Goal: Find contact information: Find contact information

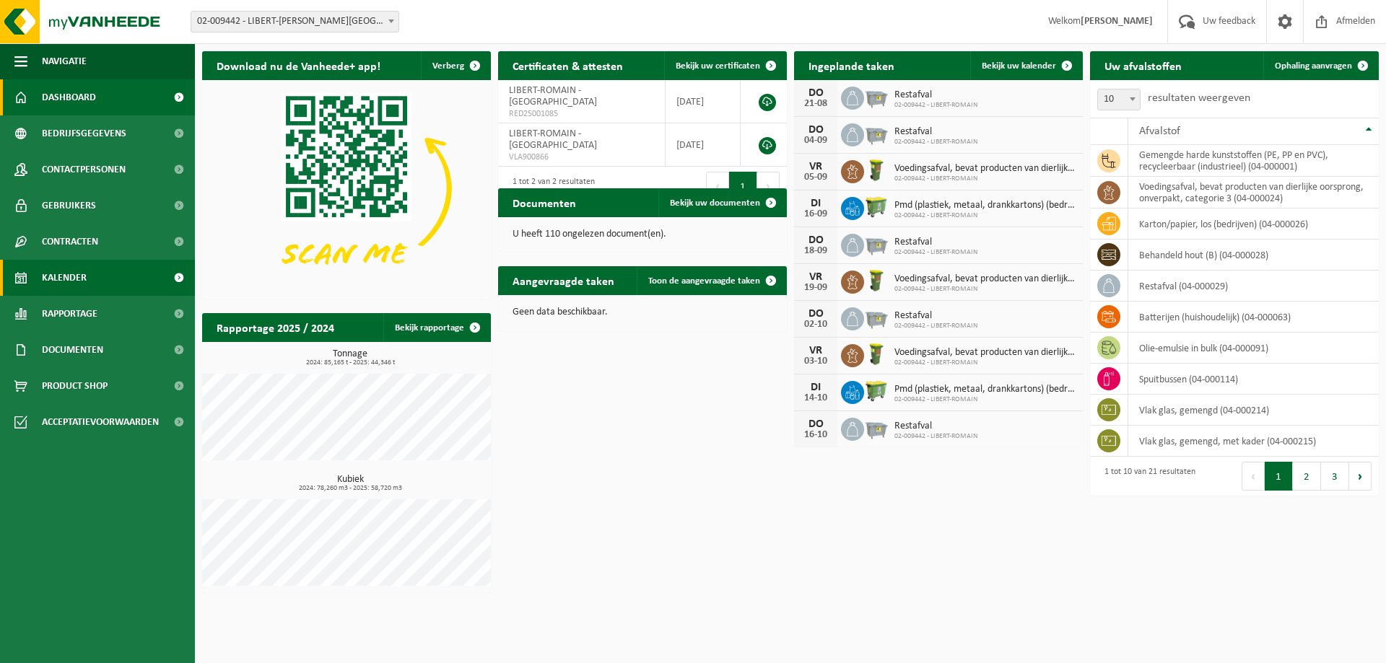
click at [93, 281] on link "Kalender" at bounding box center [97, 278] width 195 height 36
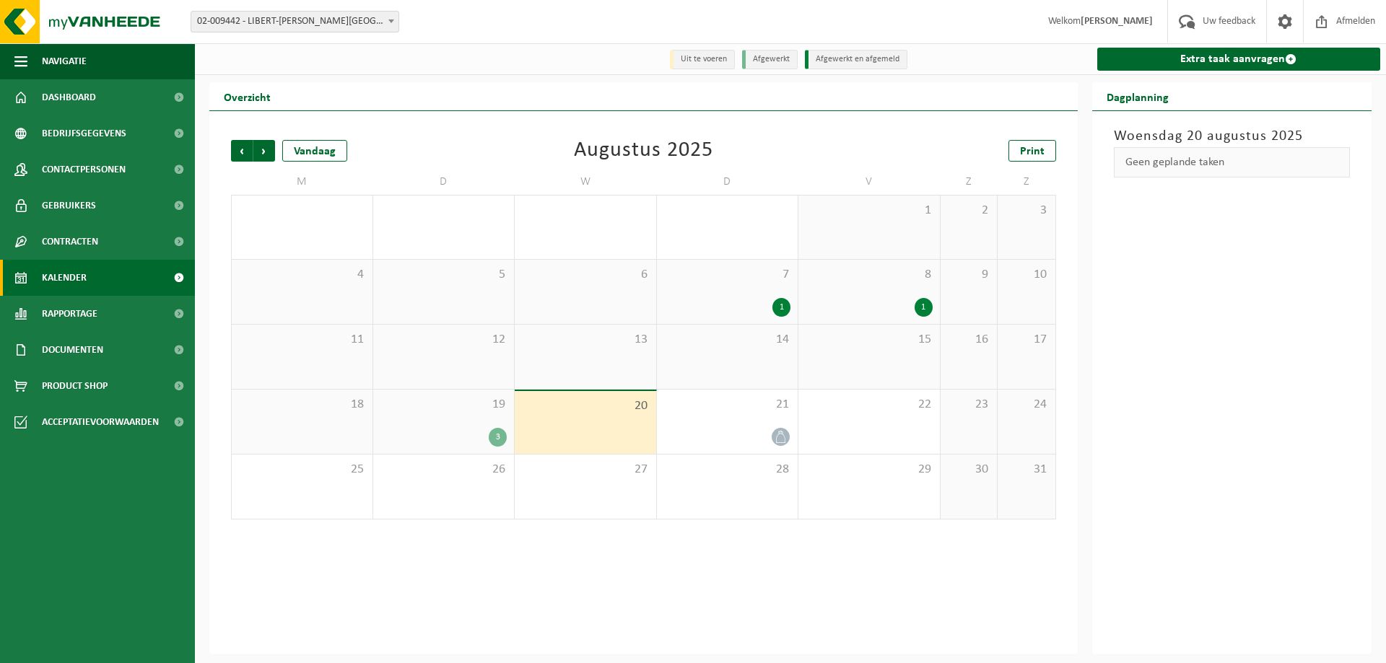
click at [497, 431] on div "3" at bounding box center [498, 437] width 18 height 19
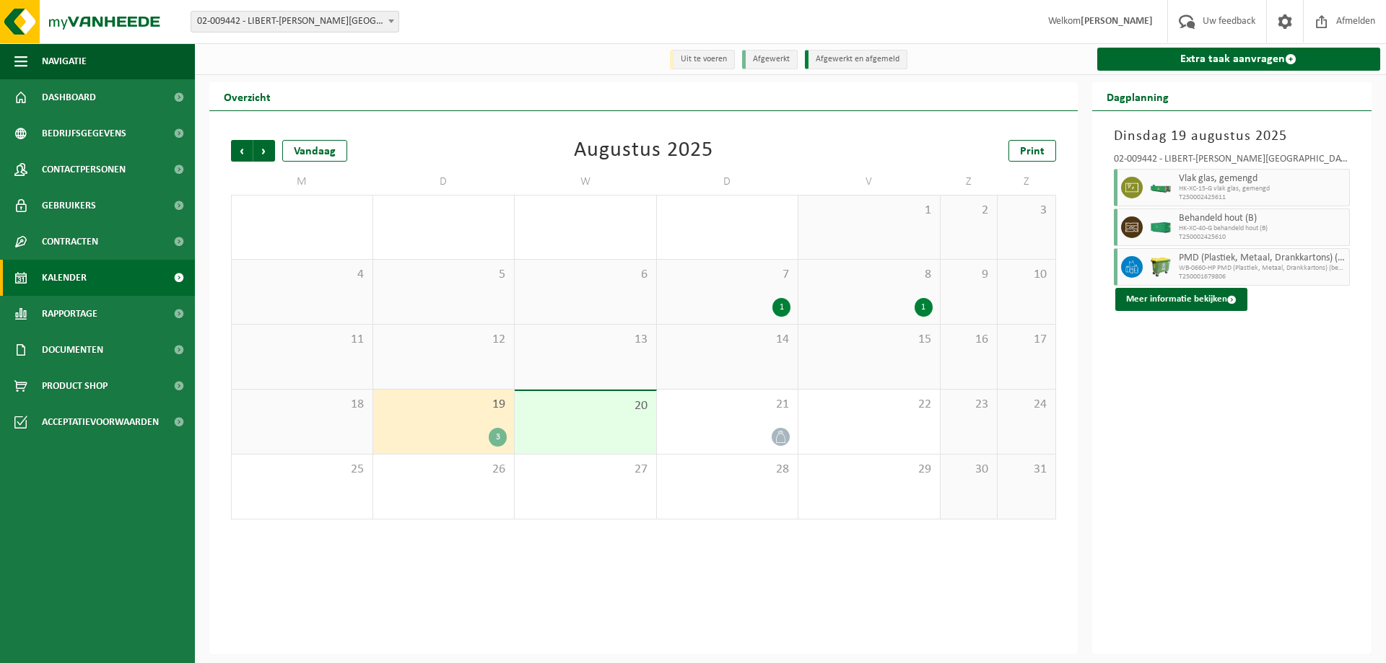
click at [1220, 261] on span "PMD (Plastiek, Metaal, Drankkartons) (bedrijven)" at bounding box center [1262, 259] width 167 height 12
click at [1133, 265] on icon at bounding box center [1131, 267] width 13 height 13
click at [499, 446] on div "3" at bounding box center [498, 437] width 18 height 19
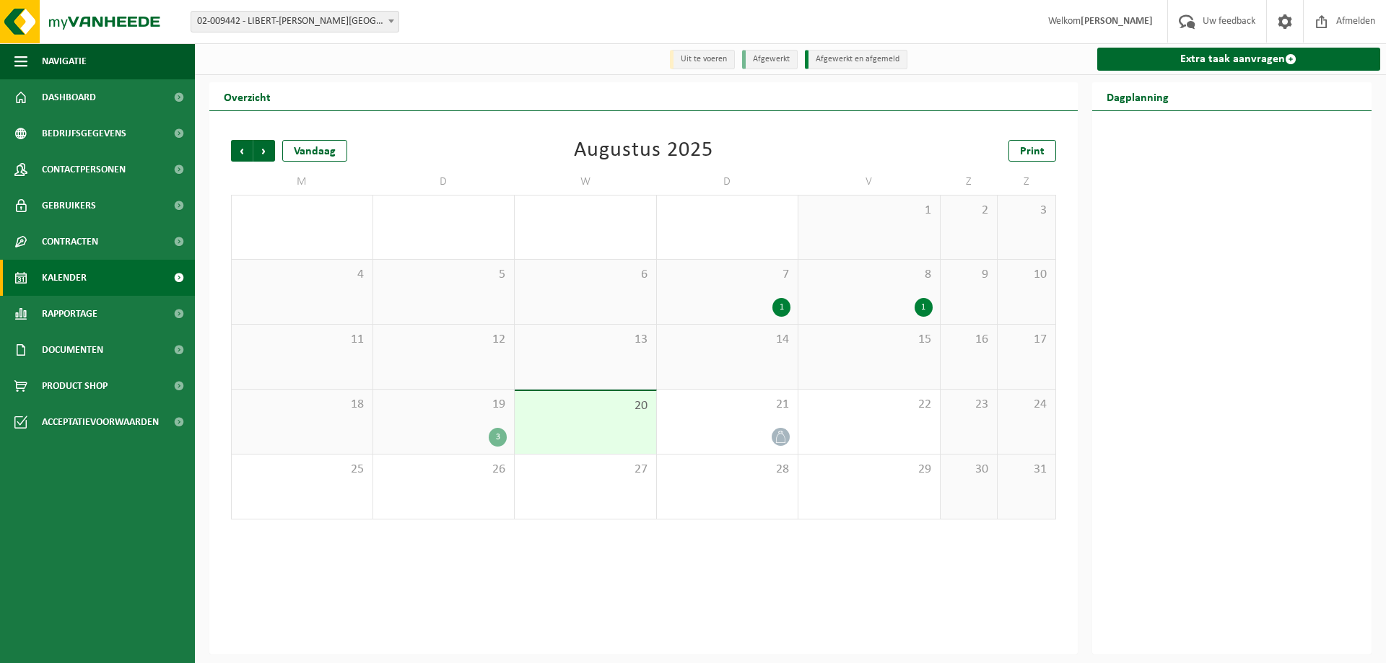
click at [494, 442] on div "3" at bounding box center [498, 437] width 18 height 19
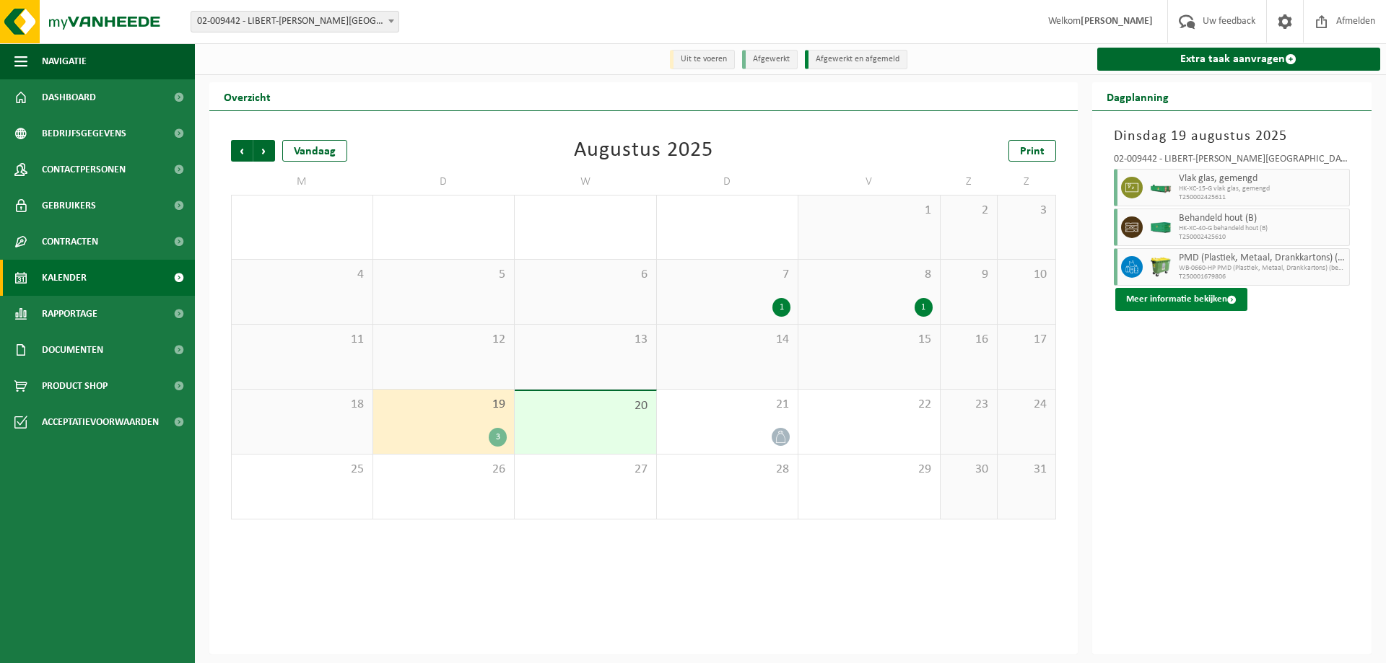
click at [1205, 301] on button "Meer informatie bekijken" at bounding box center [1181, 299] width 132 height 23
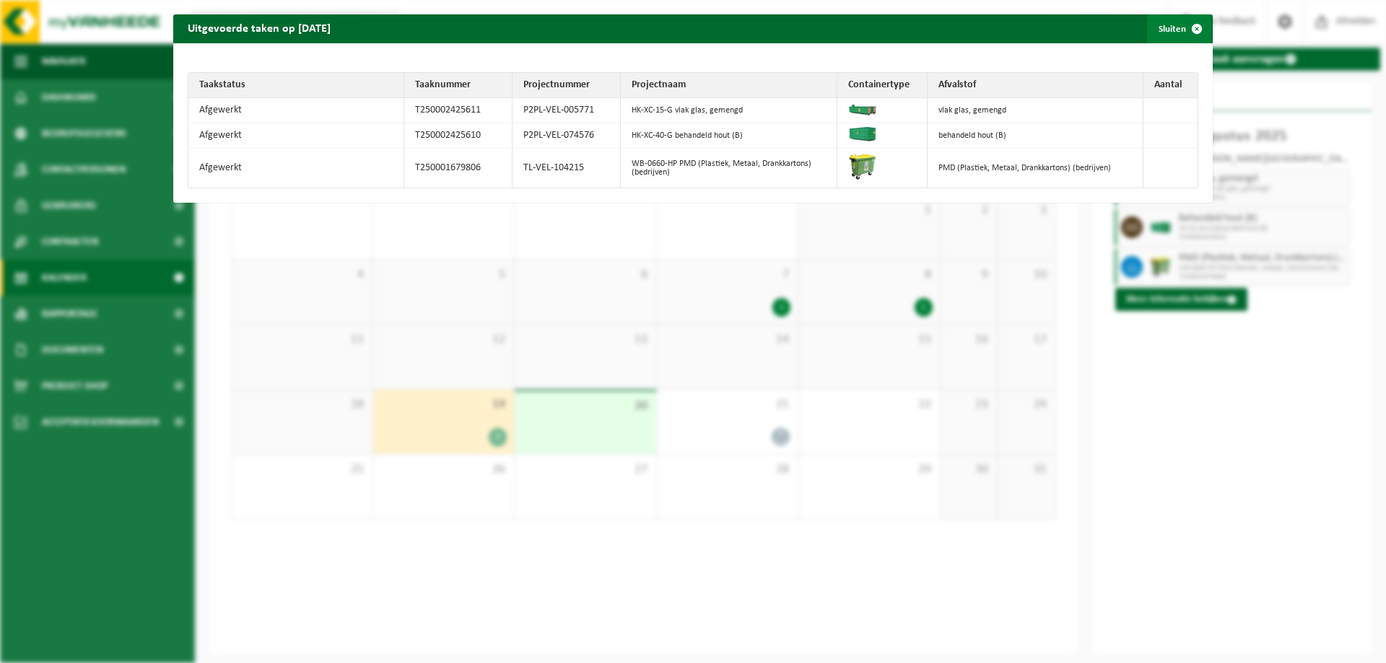
click at [1153, 31] on button "Sluiten" at bounding box center [1179, 28] width 64 height 29
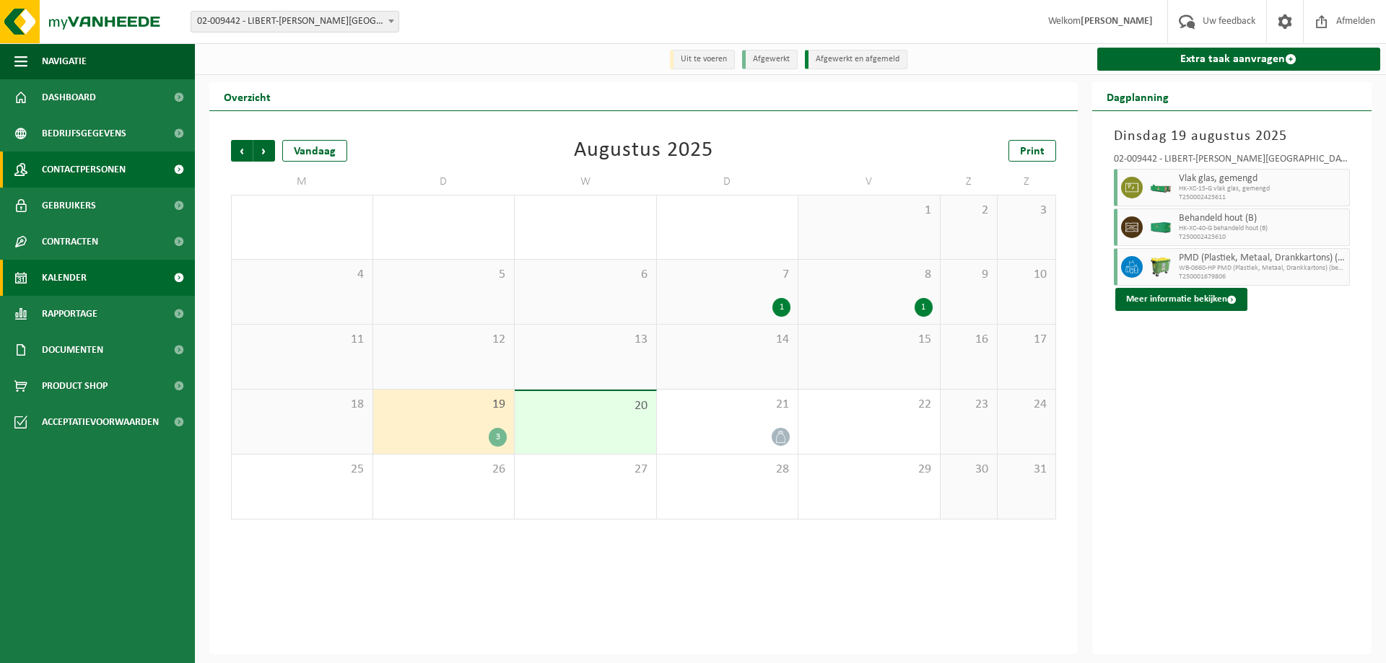
click at [119, 161] on span "Contactpersonen" at bounding box center [84, 170] width 84 height 36
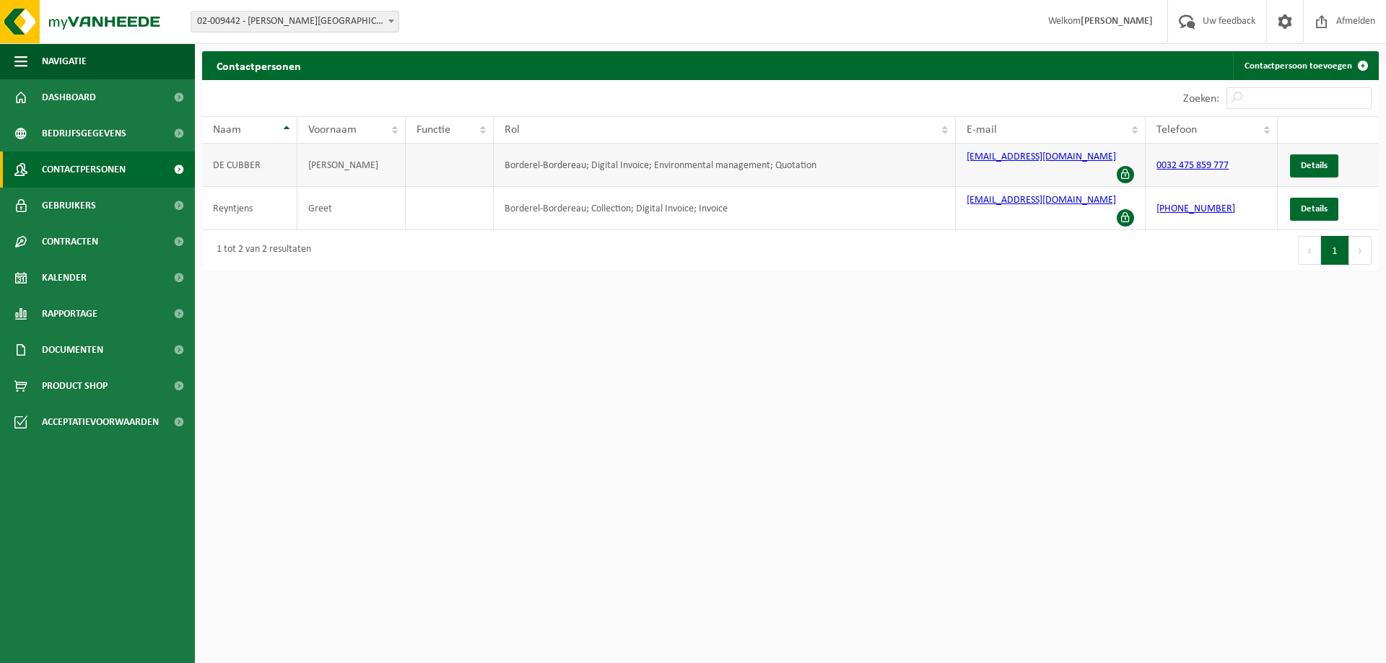
click at [337, 168] on td "[PERSON_NAME]" at bounding box center [351, 165] width 108 height 43
click at [248, 162] on td "DE CUBBER" at bounding box center [249, 165] width 95 height 43
click at [538, 157] on td "Borderel-Bordereau; Digital Invoice; Environmental management; Quotation" at bounding box center [724, 165] width 461 height 43
click at [1314, 154] on link "Details" at bounding box center [1314, 165] width 48 height 23
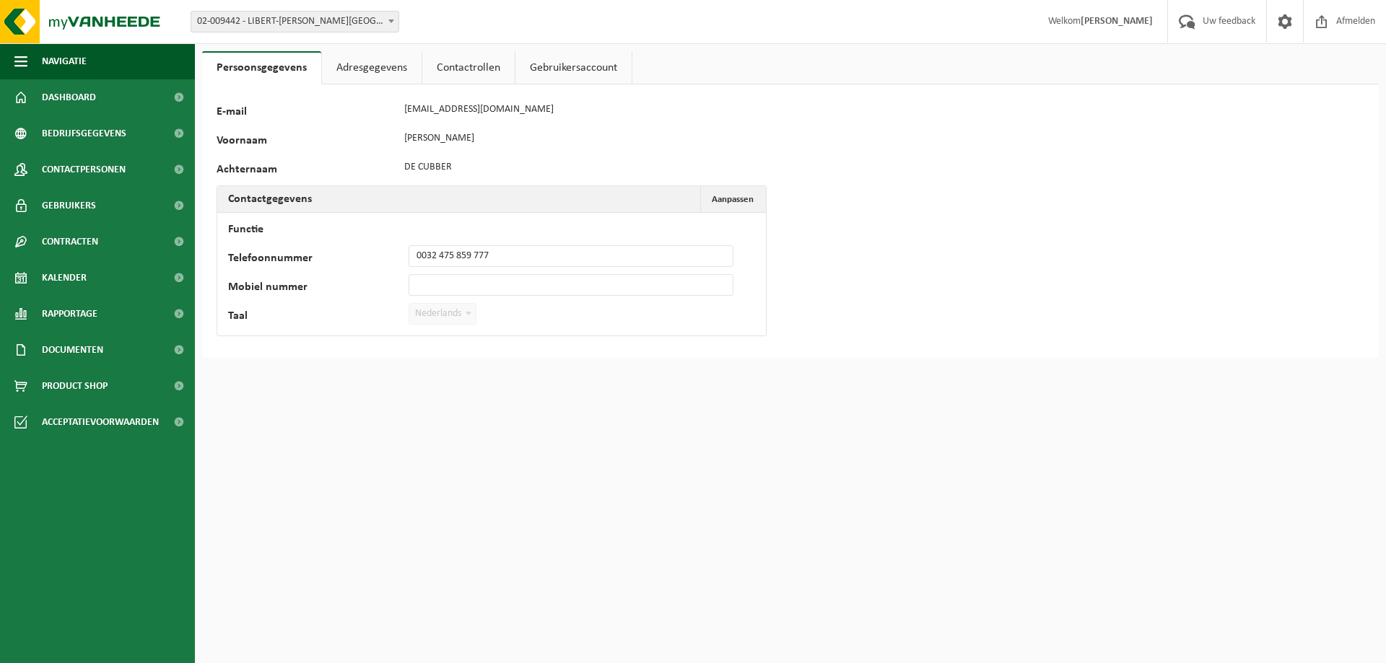
click at [378, 74] on link "Adresgegevens" at bounding box center [372, 67] width 100 height 33
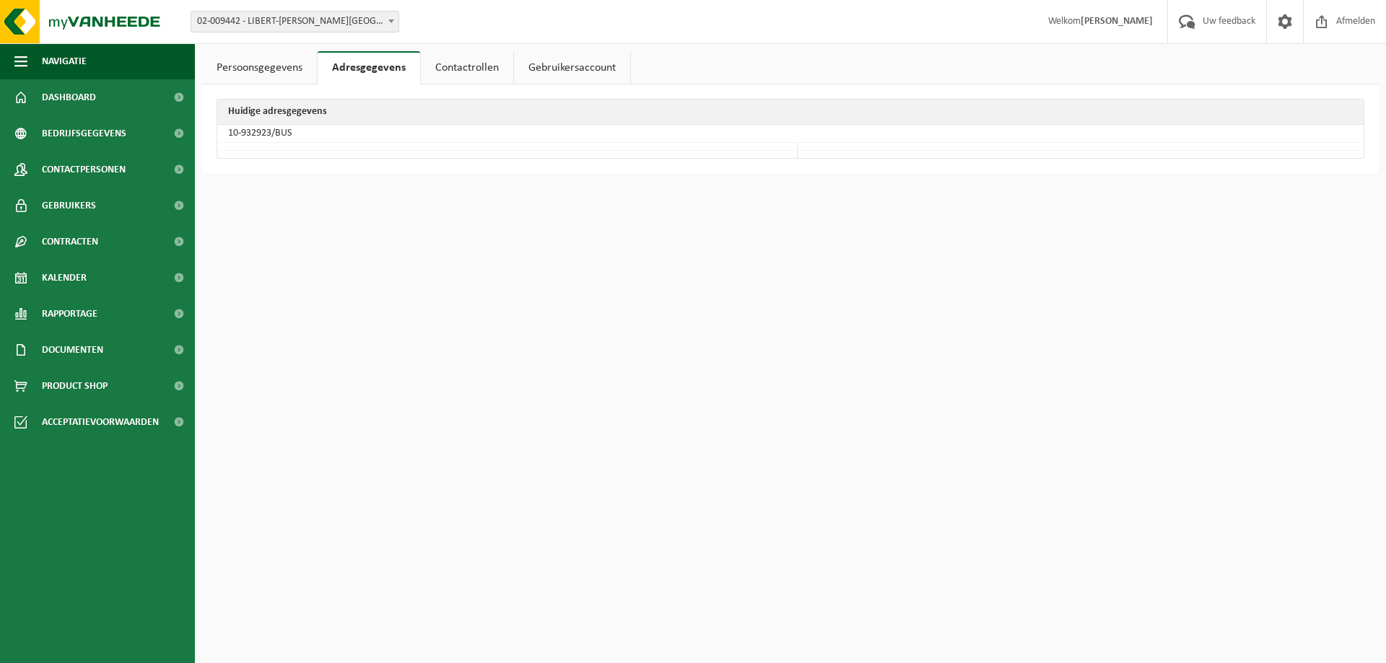
click at [459, 76] on link "Contactrollen" at bounding box center [467, 67] width 92 height 33
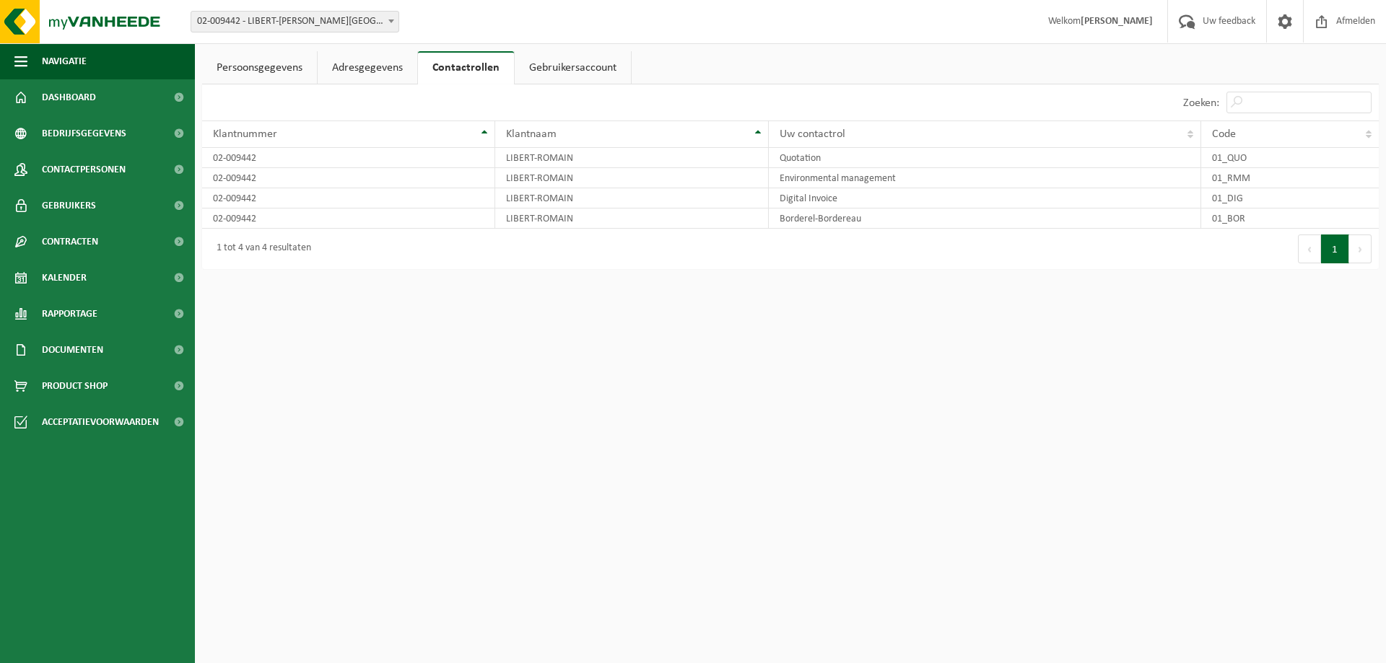
click at [585, 67] on link "Gebruikersaccount" at bounding box center [573, 67] width 116 height 33
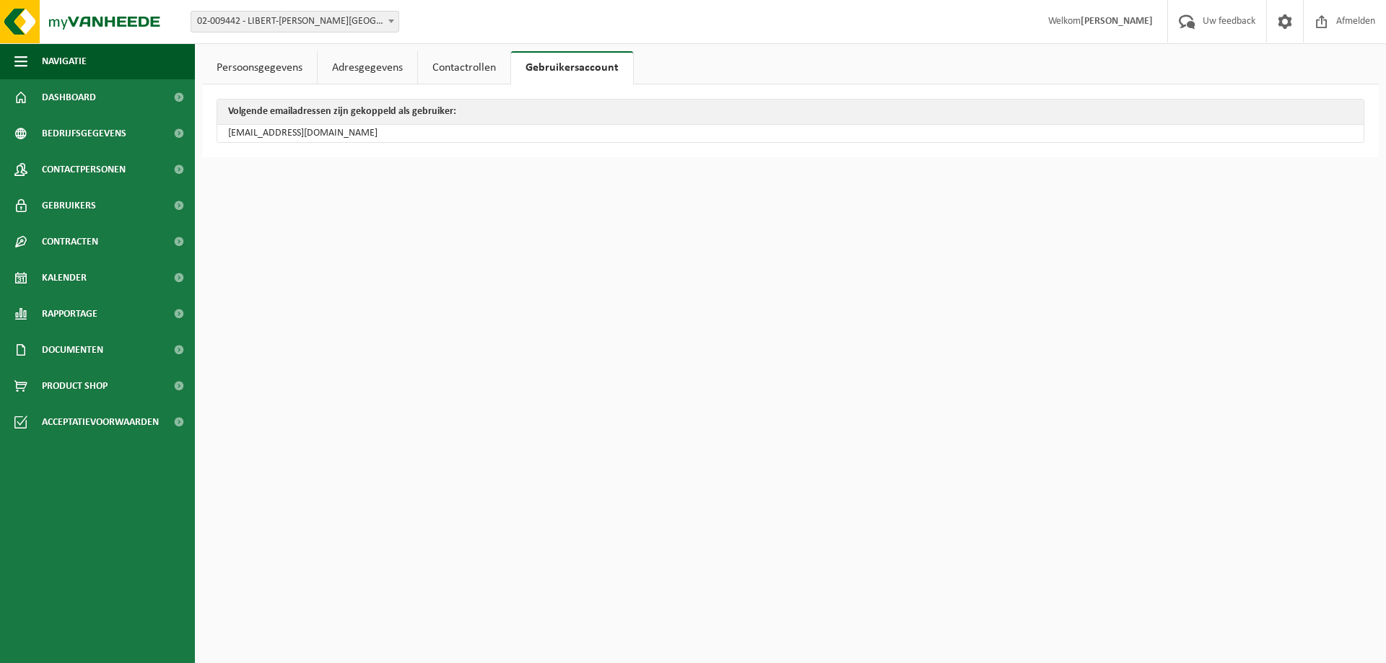
click at [465, 61] on link "Contactrollen" at bounding box center [464, 67] width 92 height 33
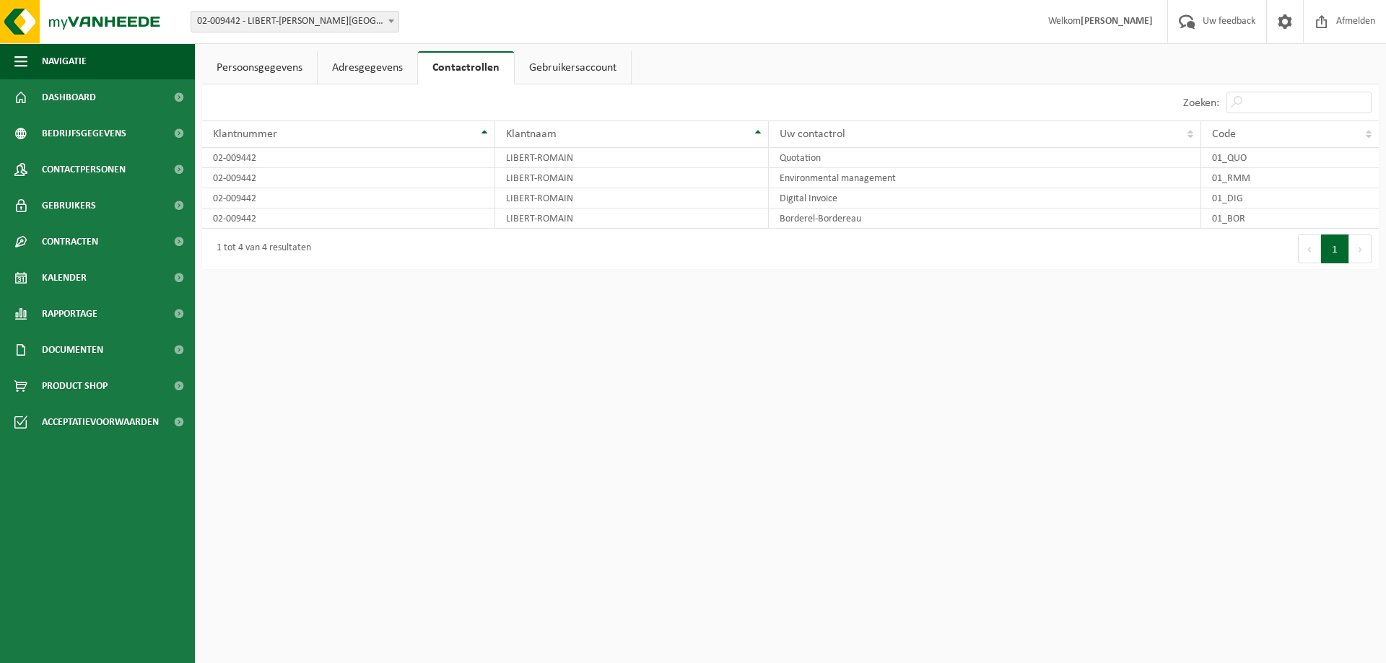
click at [375, 59] on link "Adresgegevens" at bounding box center [368, 67] width 100 height 33
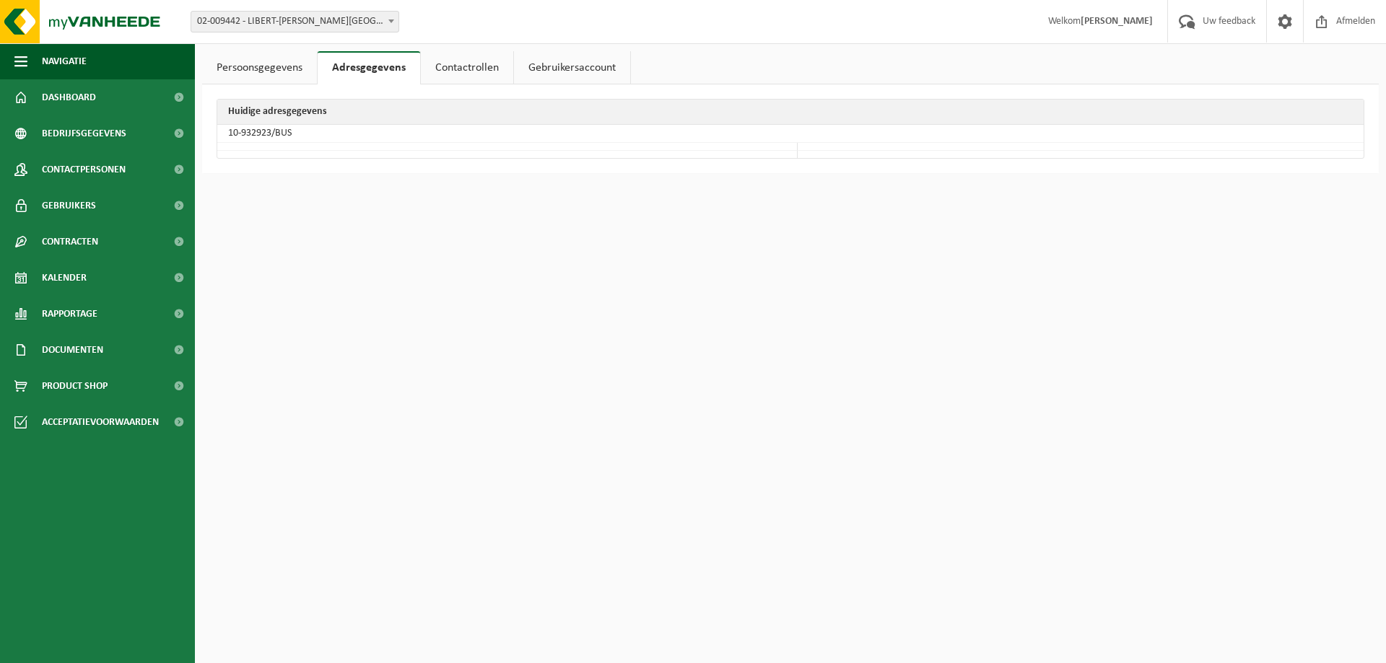
click at [253, 62] on link "Persoonsgegevens" at bounding box center [259, 67] width 115 height 33
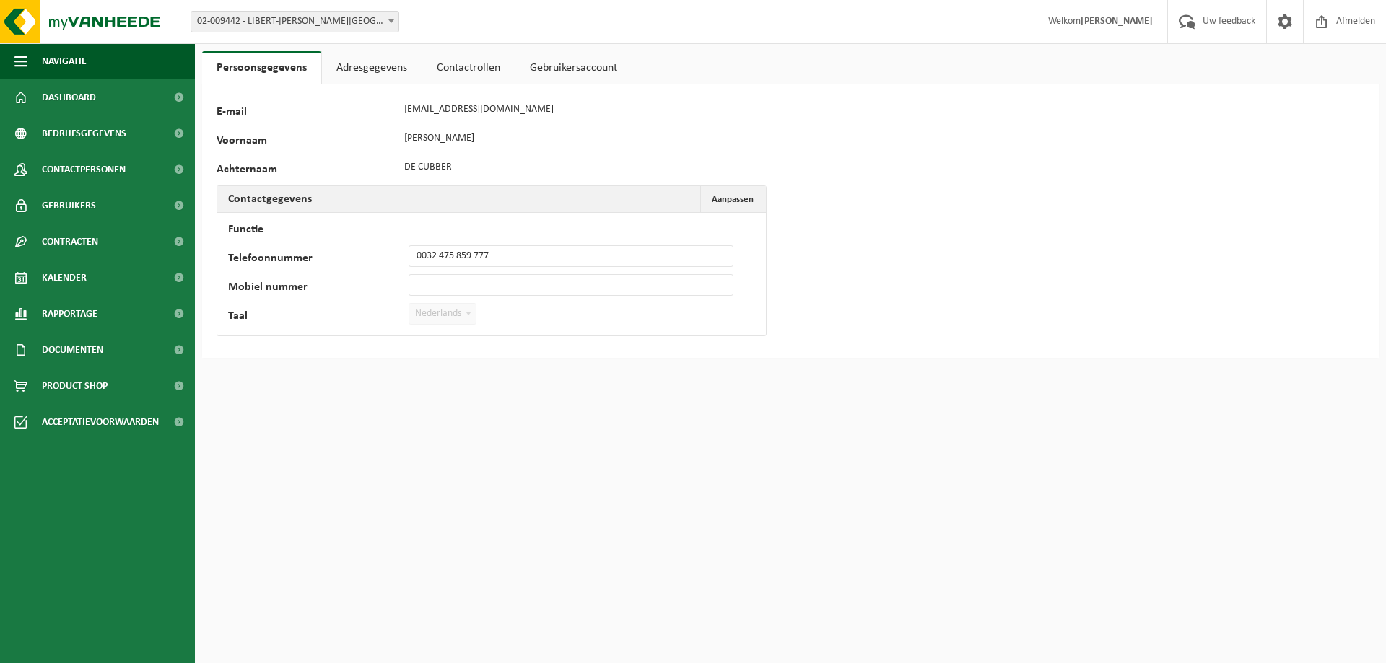
click at [379, 70] on link "Adresgegevens" at bounding box center [372, 67] width 100 height 33
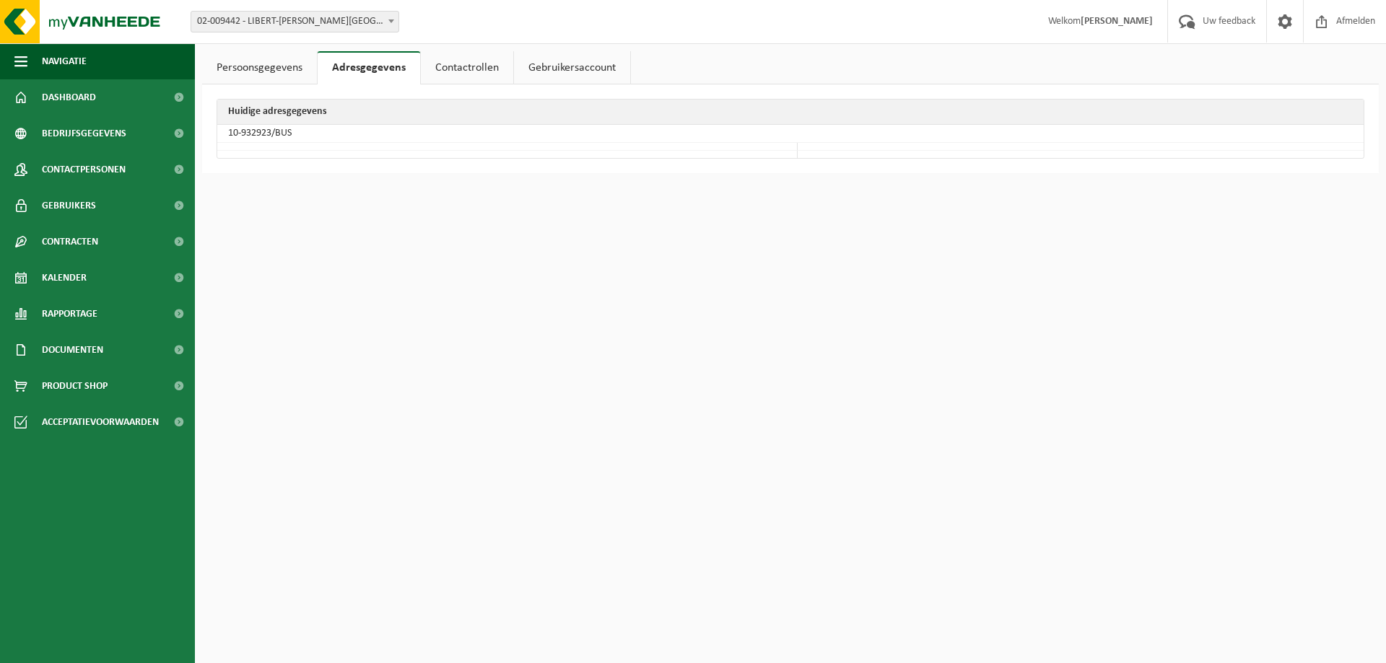
click at [450, 73] on link "Contactrollen" at bounding box center [467, 67] width 92 height 33
